Goal: Transaction & Acquisition: Download file/media

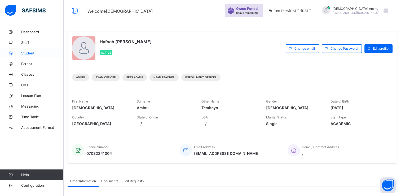
click at [28, 54] on span "Student" at bounding box center [42, 53] width 42 height 4
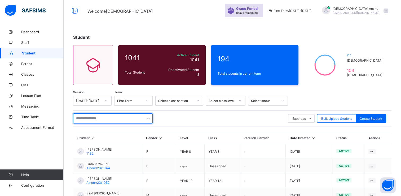
click at [98, 117] on input "text" at bounding box center [113, 118] width 80 height 10
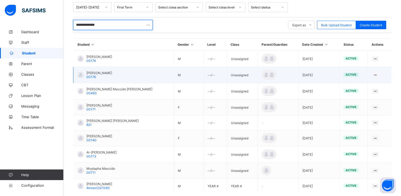
scroll to position [94, 0]
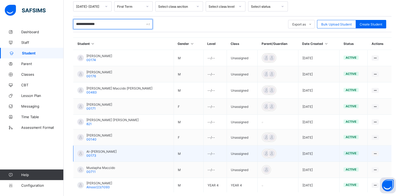
type input "**********"
click at [106, 150] on span "Al-[PERSON_NAME]" at bounding box center [101, 151] width 30 height 4
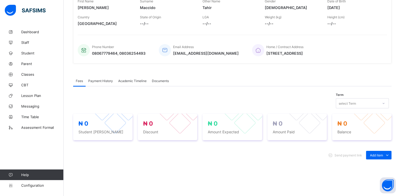
scroll to position [94, 0]
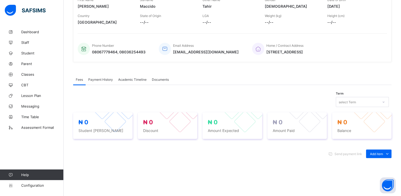
click at [127, 79] on span "Academic Timeline" at bounding box center [132, 79] width 28 height 4
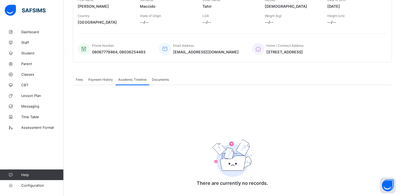
click at [131, 79] on span "Academic Timeline" at bounding box center [132, 79] width 28 height 4
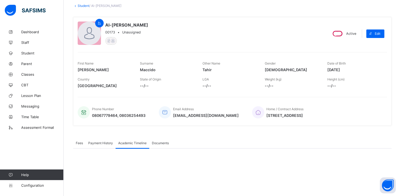
scroll to position [0, 0]
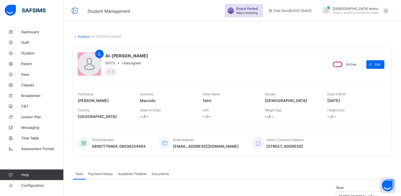
click at [141, 169] on div "Academic Timeline" at bounding box center [133, 173] width 34 height 11
click at [134, 173] on span "Academic Timeline" at bounding box center [132, 174] width 28 height 4
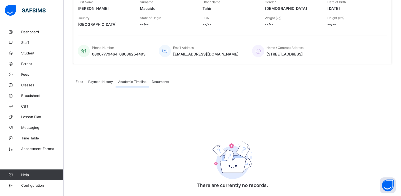
scroll to position [108, 0]
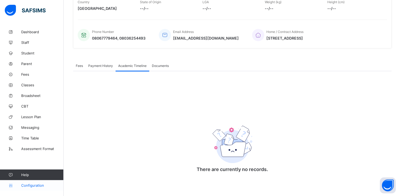
click at [35, 184] on span "Configuration" at bounding box center [42, 185] width 42 height 4
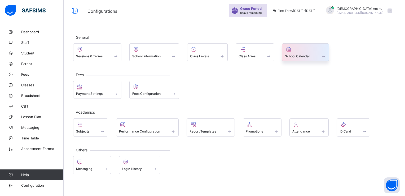
click at [309, 53] on span at bounding box center [305, 53] width 41 height 1
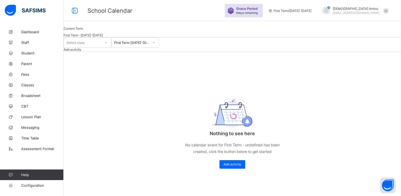
scroll to position [0, 0]
click at [37, 185] on span "Configuration" at bounding box center [42, 185] width 42 height 4
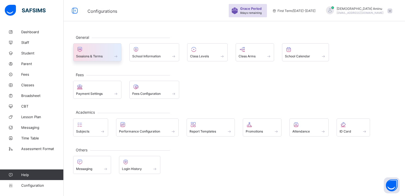
click at [97, 53] on span at bounding box center [97, 53] width 42 height 1
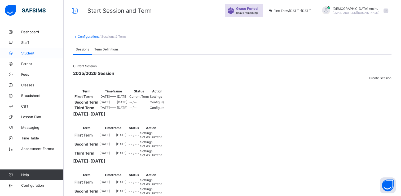
click at [27, 54] on span "Student" at bounding box center [42, 53] width 42 height 4
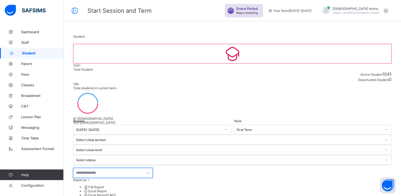
click at [112, 168] on input "text" at bounding box center [113, 173] width 80 height 10
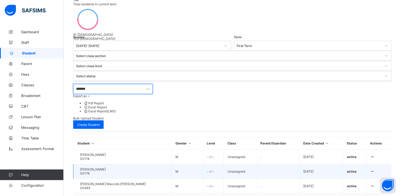
scroll to position [86, 0]
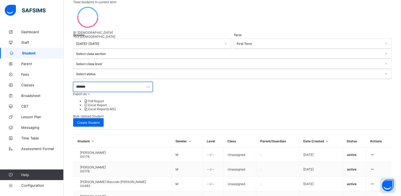
type input "*******"
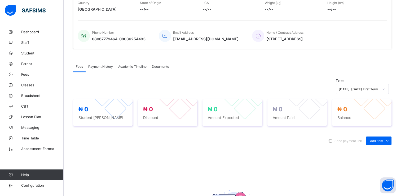
scroll to position [106, 0]
click at [137, 66] on span "Academic Timeline" at bounding box center [132, 66] width 28 height 4
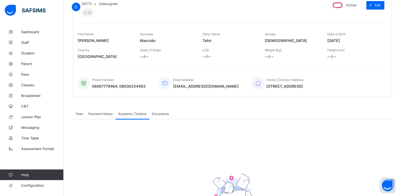
scroll to position [0, 0]
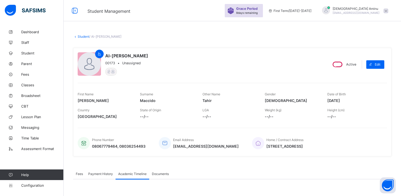
scroll to position [108, 0]
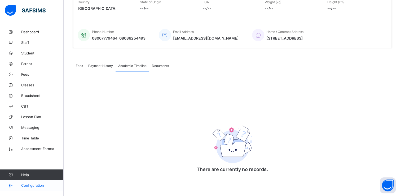
click at [35, 184] on span "Configuration" at bounding box center [42, 185] width 42 height 4
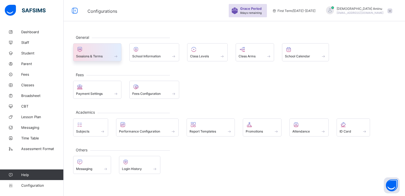
click at [94, 54] on span "Sessions & Terms" at bounding box center [89, 56] width 27 height 4
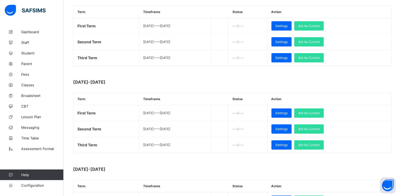
scroll to position [177, 0]
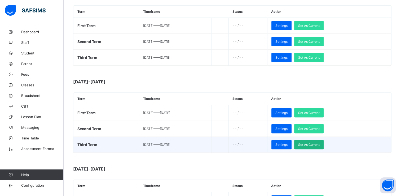
click at [315, 143] on span "Set As Current" at bounding box center [308, 144] width 21 height 4
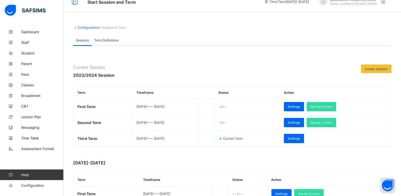
scroll to position [8, 0]
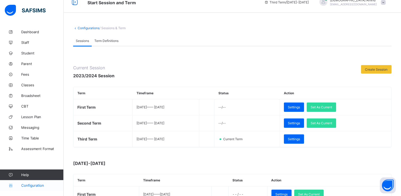
click at [34, 185] on span "Configuration" at bounding box center [42, 185] width 42 height 4
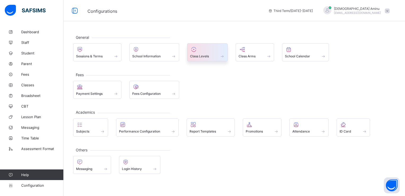
click at [210, 51] on div at bounding box center [207, 49] width 35 height 6
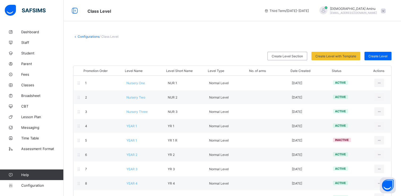
click at [92, 35] on link "Configurations" at bounding box center [89, 36] width 22 height 4
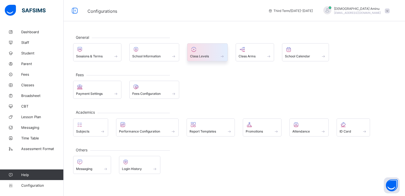
click at [206, 50] on div at bounding box center [207, 49] width 35 height 6
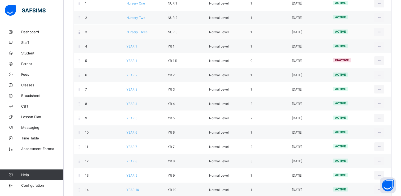
scroll to position [115, 0]
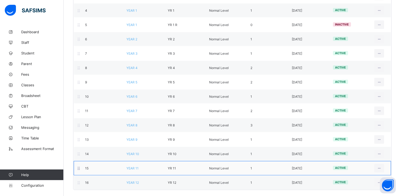
click at [133, 168] on span "YEAR 11" at bounding box center [132, 168] width 12 height 4
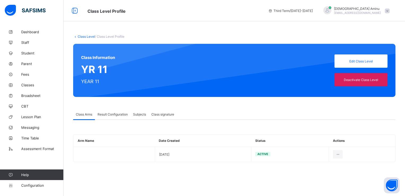
click at [113, 114] on span "Result Configuration" at bounding box center [113, 114] width 30 height 4
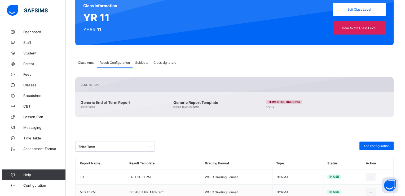
scroll to position [53, 0]
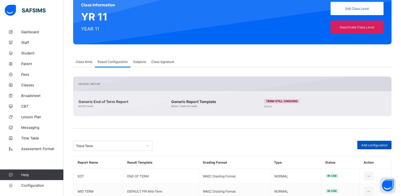
click at [374, 144] on span "Add configuration" at bounding box center [374, 145] width 26 height 4
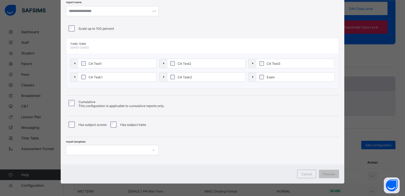
scroll to position [0, 0]
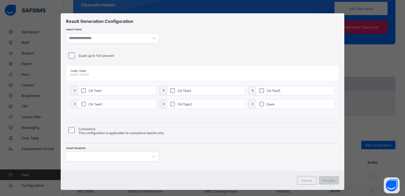
click at [329, 179] on span "Preview" at bounding box center [329, 180] width 12 height 4
click at [328, 178] on span "Preview" at bounding box center [329, 180] width 12 height 4
click at [44, 76] on div "Result Generation Configuration report name Scale up to 100 percent Third Term …" at bounding box center [202, 98] width 405 height 196
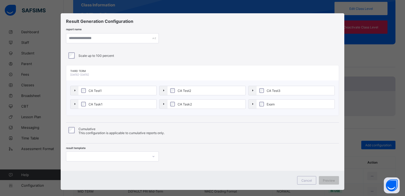
click at [44, 76] on div "Result Generation Configuration report name Scale up to 100 percent Third Term …" at bounding box center [202, 98] width 405 height 196
click at [100, 40] on input "text" at bounding box center [112, 38] width 93 height 10
click at [46, 27] on div "Result Generation Configuration report name Scale up to 100 percent Third Term …" at bounding box center [202, 98] width 405 height 196
click at [28, 24] on div "Result Generation Configuration report name Scale up to 100 percent Third Term …" at bounding box center [202, 98] width 405 height 196
click at [331, 178] on span "Preview" at bounding box center [329, 180] width 12 height 4
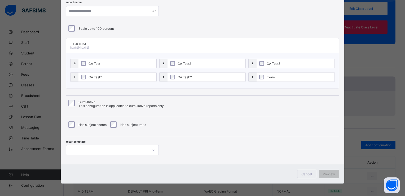
scroll to position [6, 0]
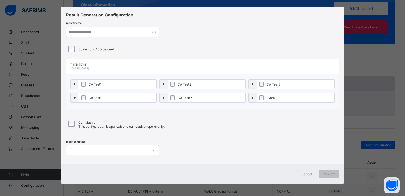
click at [28, 47] on div "Result Generation Configuration report name Scale up to 100 percent Third Term …" at bounding box center [202, 98] width 405 height 196
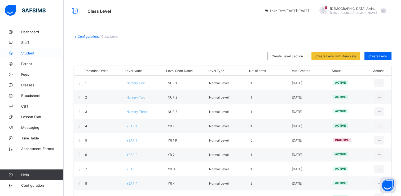
click at [33, 54] on span "Student" at bounding box center [42, 53] width 42 height 4
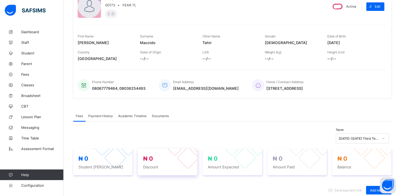
scroll to position [57, 0]
click at [136, 116] on span "Academic Timeline" at bounding box center [132, 116] width 28 height 4
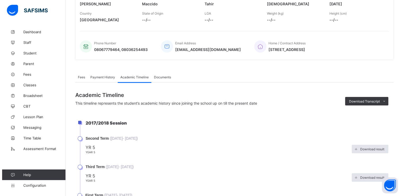
scroll to position [97, 0]
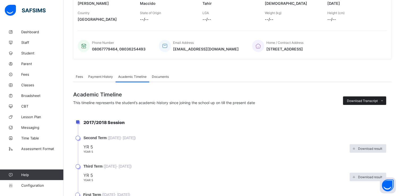
click at [369, 99] on span "Download Transcript" at bounding box center [362, 101] width 31 height 4
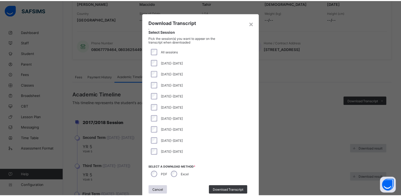
scroll to position [18, 0]
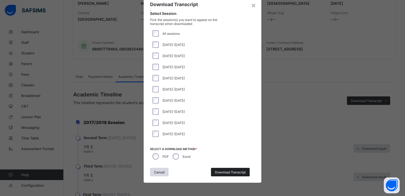
click at [239, 171] on span "Download Transcript" at bounding box center [230, 172] width 31 height 4
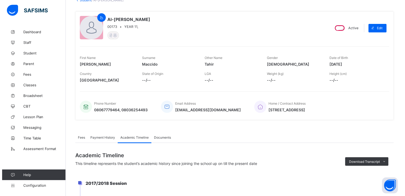
scroll to position [0, 0]
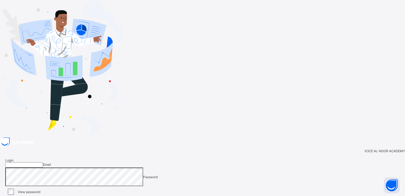
type input "**********"
